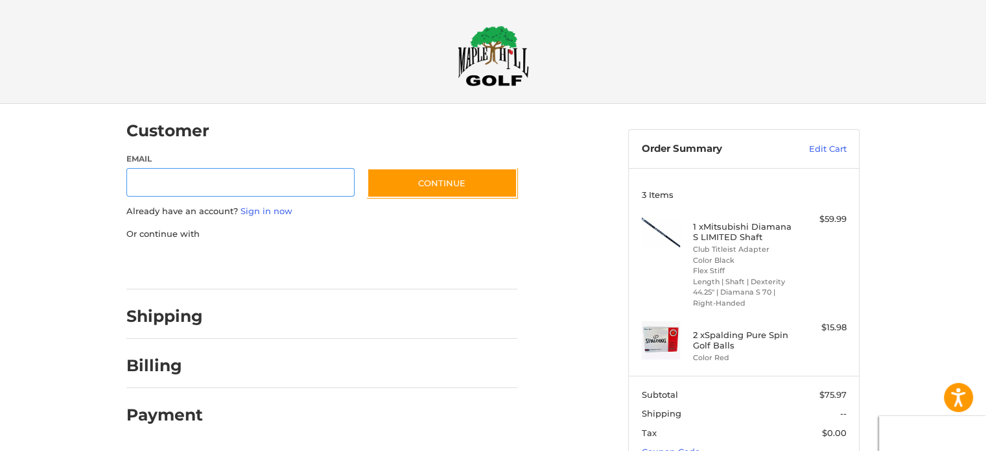
scroll to position [14, 0]
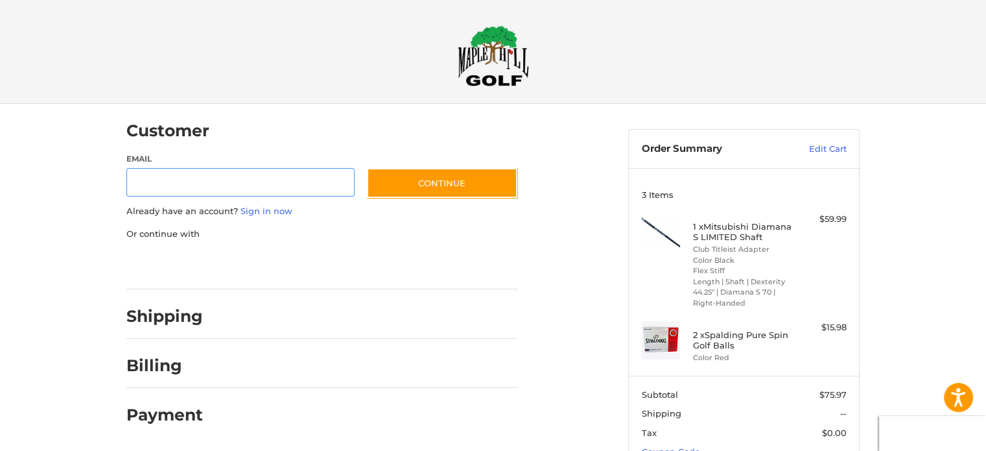
scroll to position [14, 0]
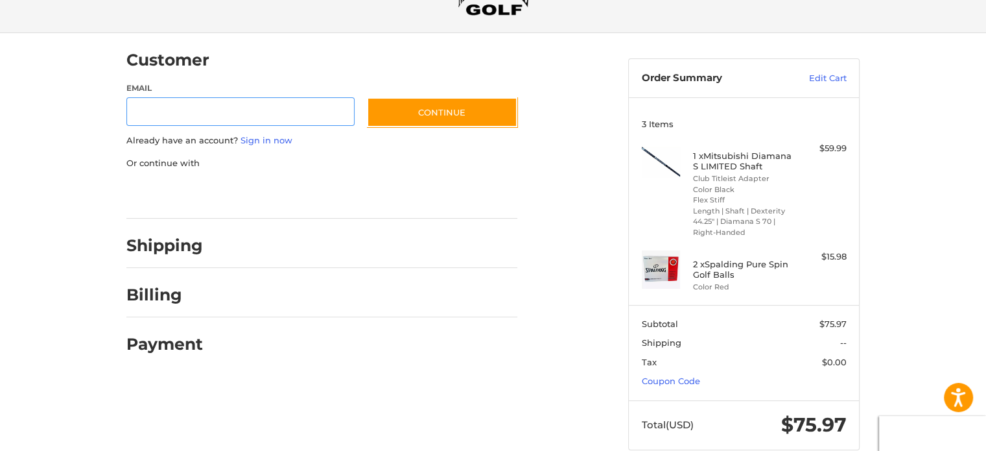
scroll to position [94, 0]
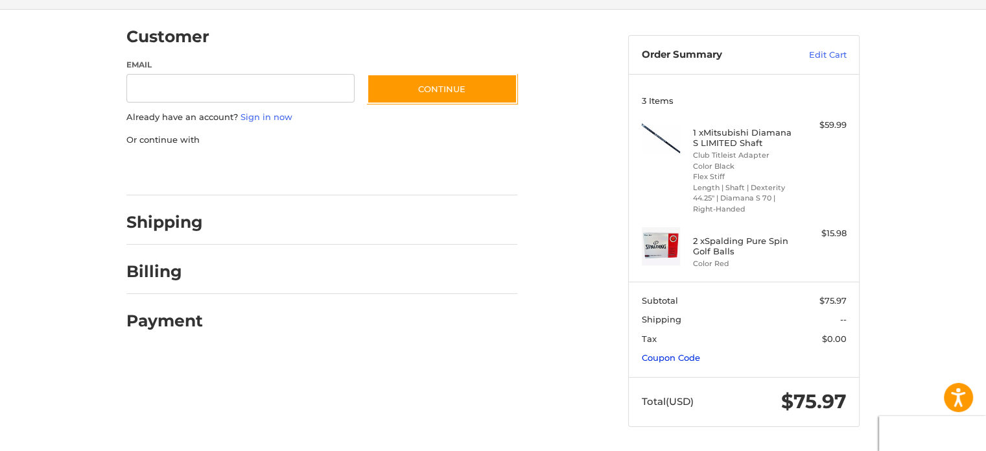
click at [662, 356] on link "Coupon Code" at bounding box center [671, 357] width 58 height 10
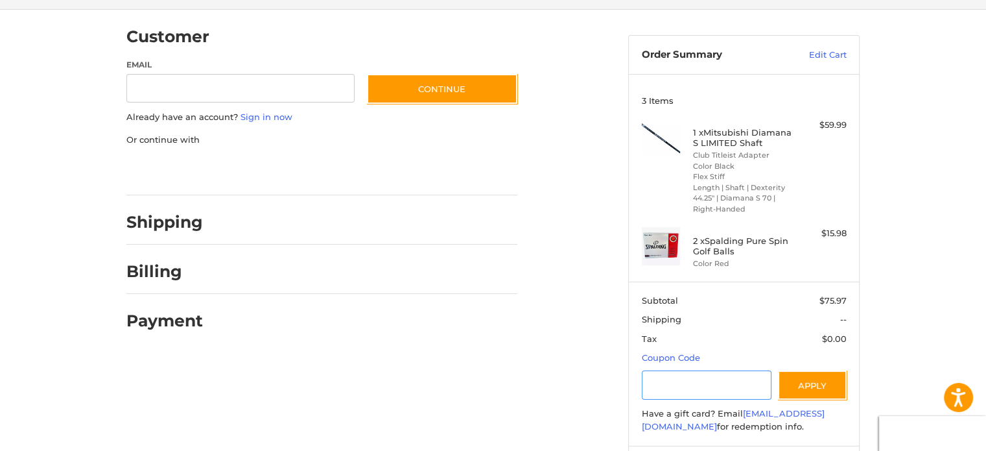
click at [677, 374] on input "Gift Certificate or Coupon Code" at bounding box center [707, 384] width 130 height 29
type input "*********"
click at [811, 381] on button "Apply" at bounding box center [812, 384] width 69 height 29
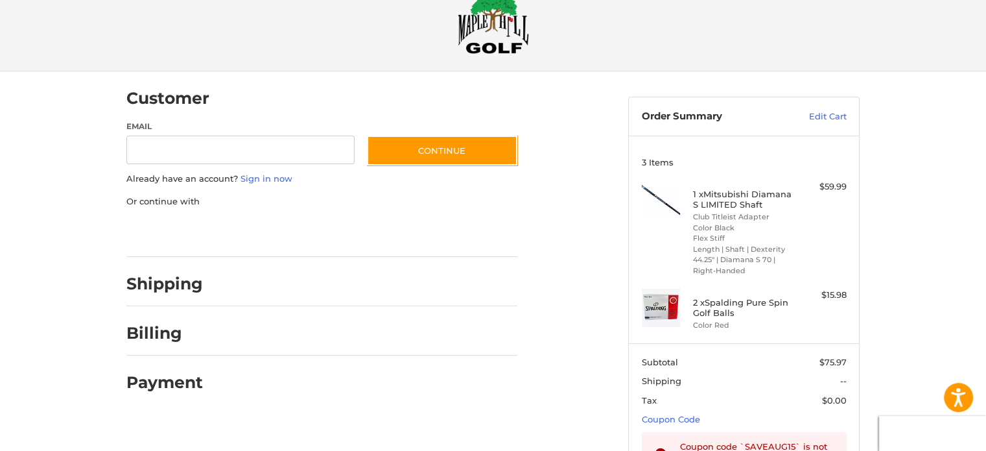
scroll to position [0, 0]
